Goal: Register for event/course: Register for event/course

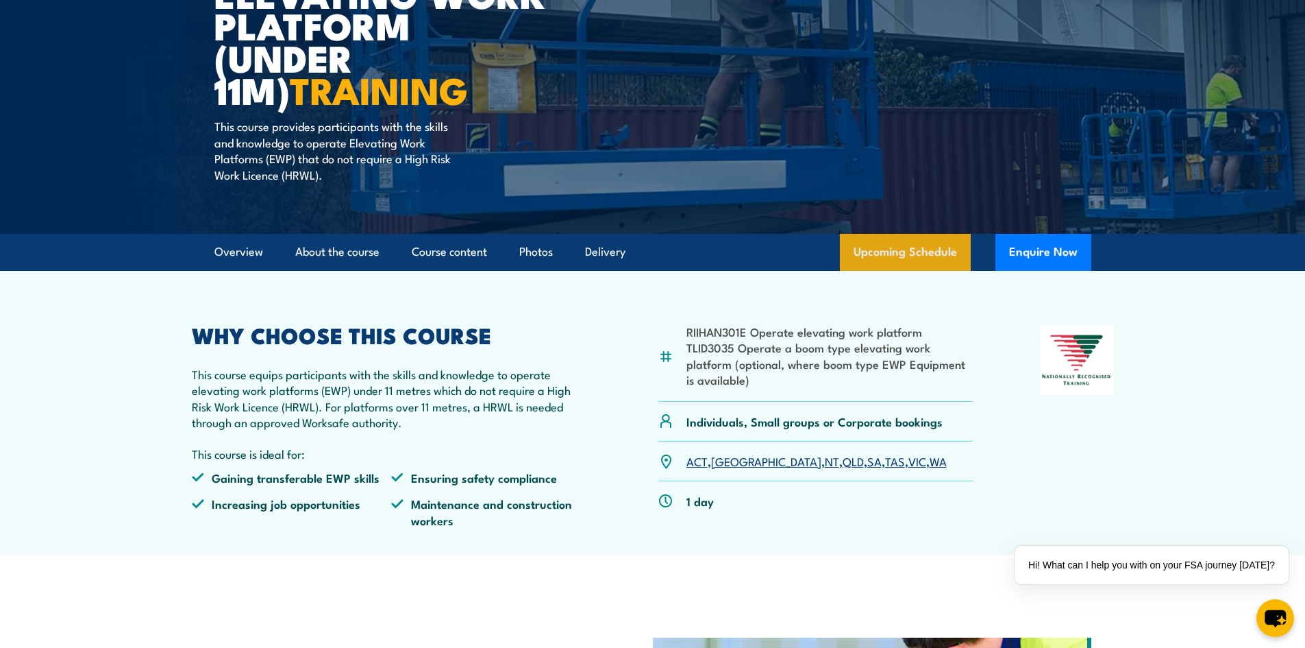
click at [886, 247] on link "Upcoming Schedule" at bounding box center [905, 252] width 131 height 37
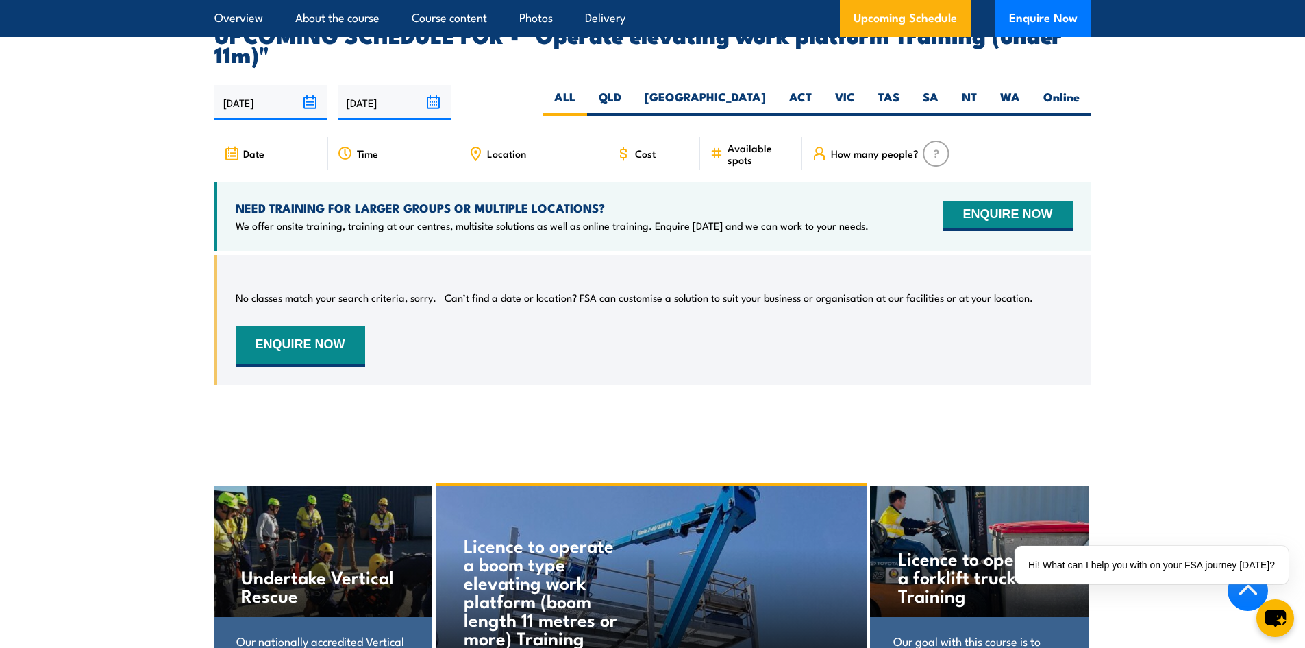
scroll to position [2131, 0]
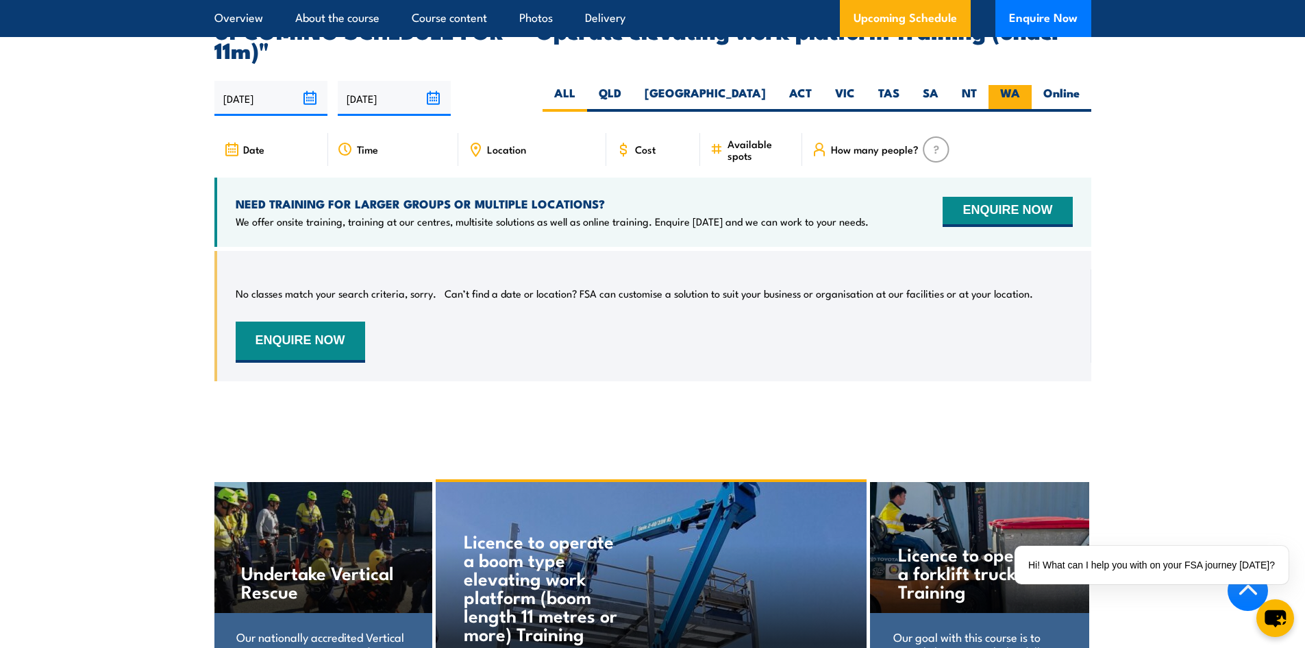
click at [1004, 85] on label "WA" at bounding box center [1010, 98] width 43 height 27
click at [1020, 85] on input "WA" at bounding box center [1024, 89] width 9 height 9
radio input "true"
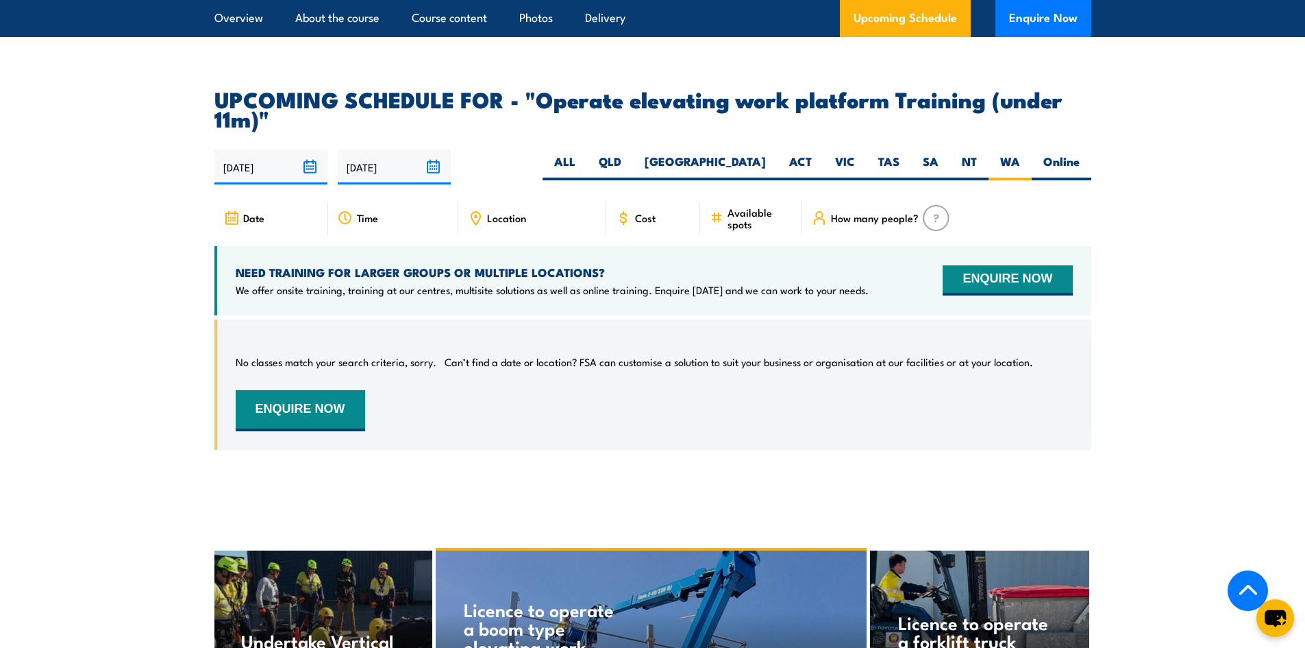
scroll to position [1994, 0]
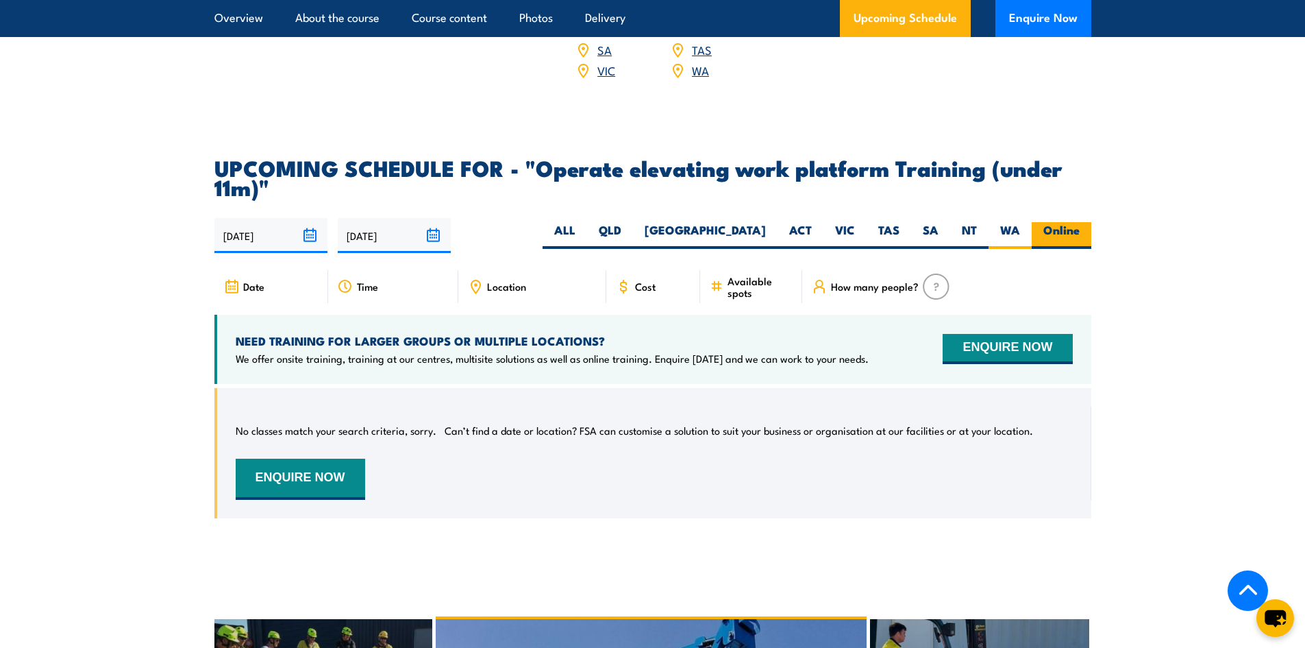
click at [1063, 222] on label "Online" at bounding box center [1062, 235] width 60 height 27
click at [1080, 222] on input "Online" at bounding box center [1084, 226] width 9 height 9
radio input "true"
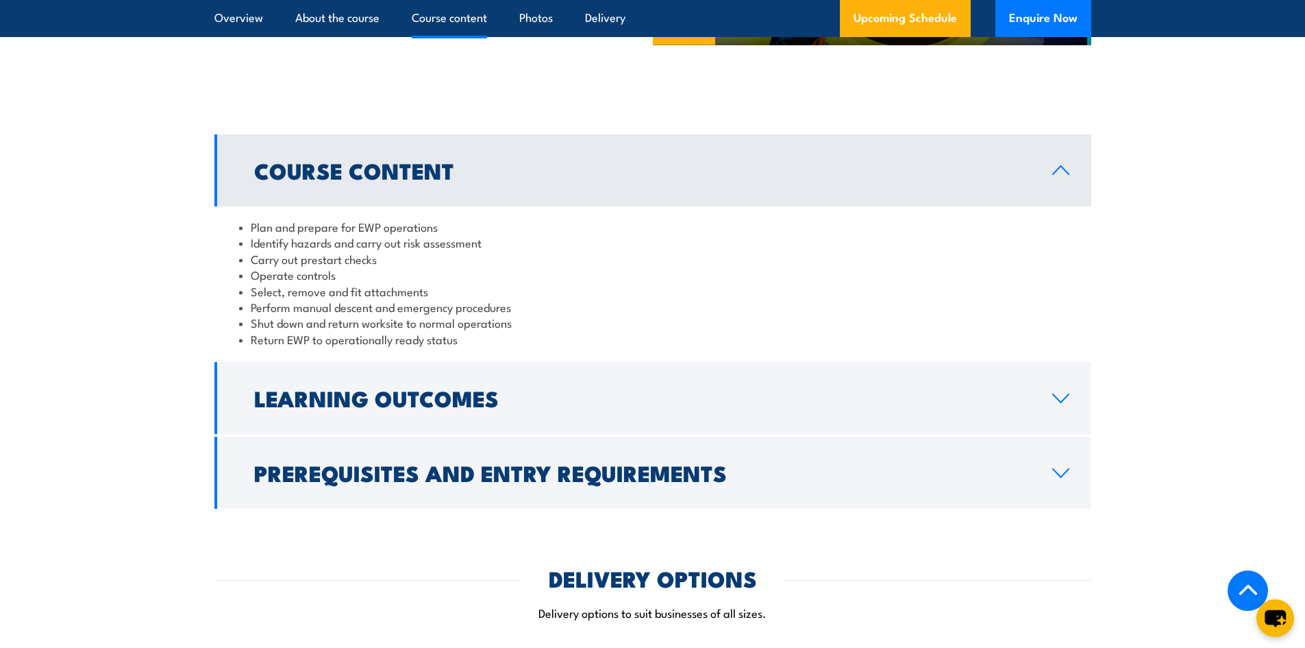
scroll to position [761, 0]
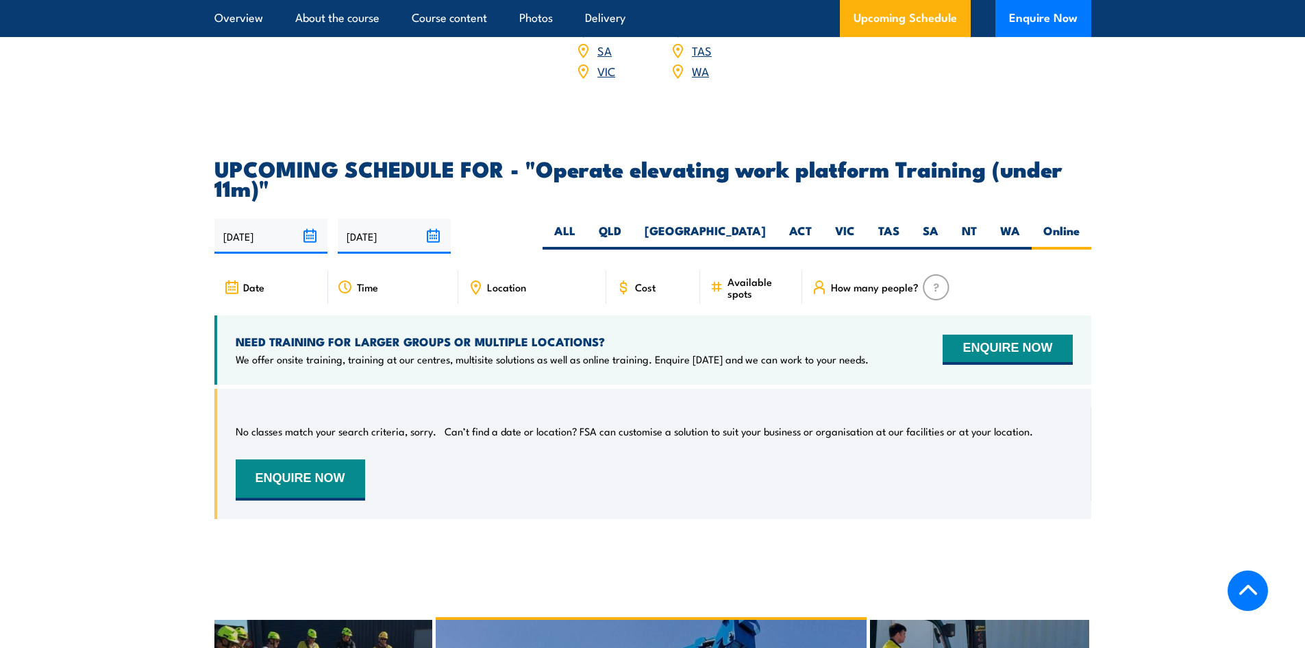
scroll to position [1994, 0]
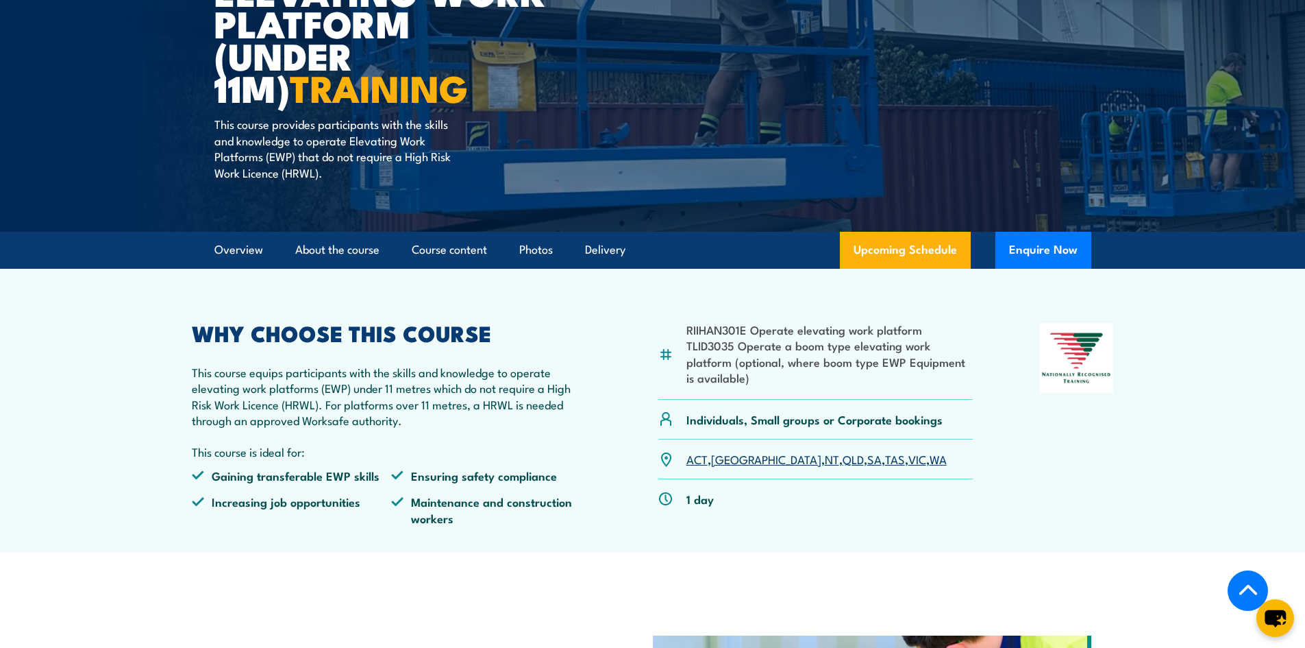
scroll to position [206, 0]
